Goal: Task Accomplishment & Management: Manage account settings

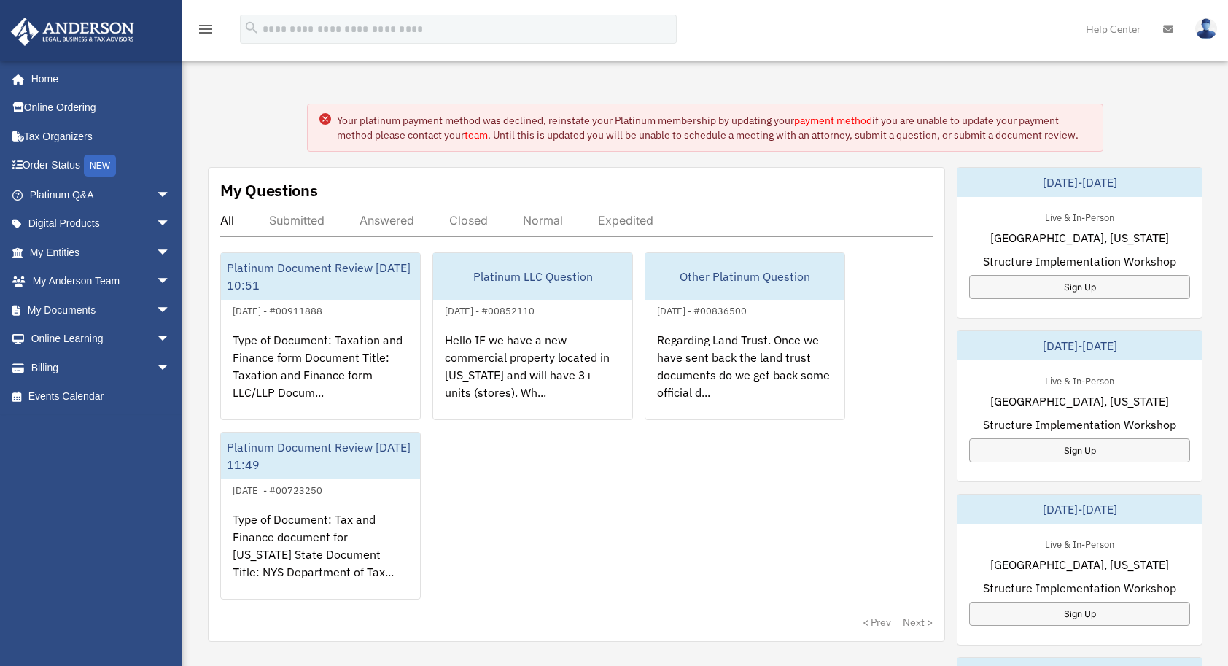
click at [854, 118] on link "payment method" at bounding box center [833, 120] width 78 height 13
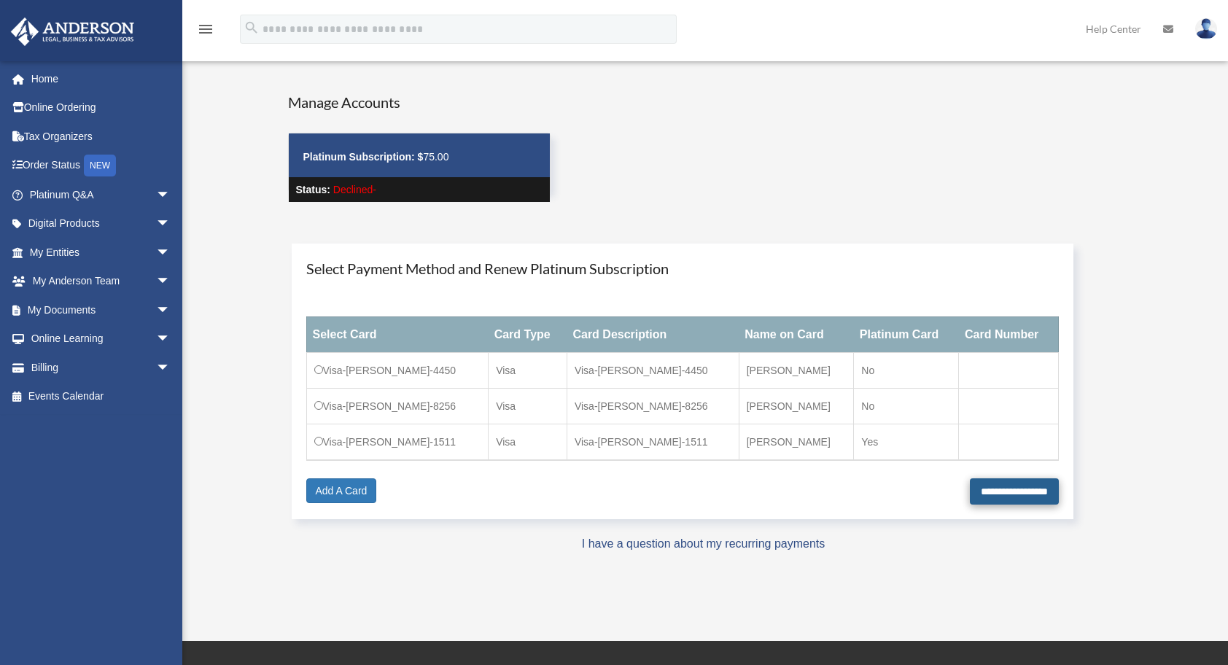
click at [979, 495] on input "**********" at bounding box center [1014, 491] width 89 height 26
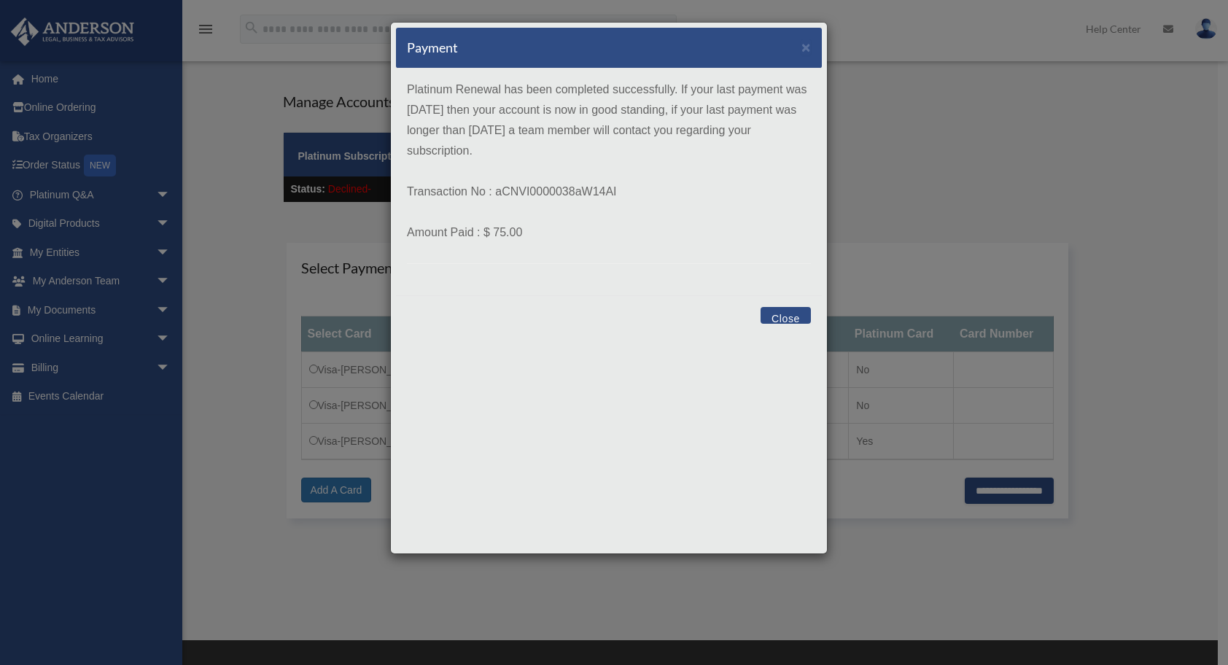
click at [780, 313] on button "Close" at bounding box center [785, 315] width 50 height 17
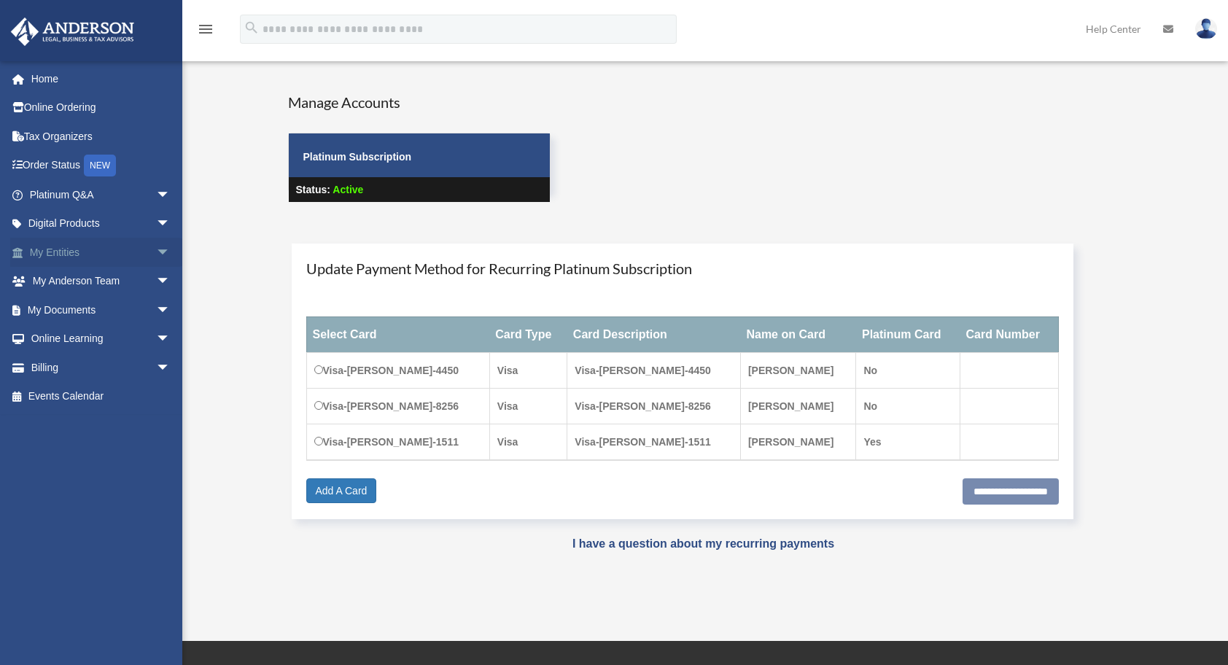
click at [72, 245] on link "My Entities arrow_drop_down" at bounding box center [101, 252] width 182 height 29
